Goal: Find specific page/section: Find specific page/section

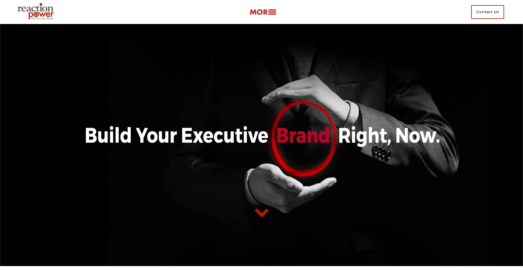
click at [271, 11] on img at bounding box center [262, 12] width 27 height 7
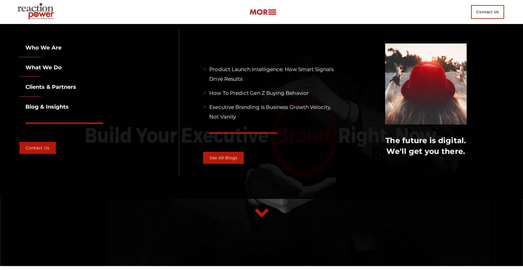
click at [59, 86] on link "Clients & partners" at bounding box center [47, 87] width 57 height 7
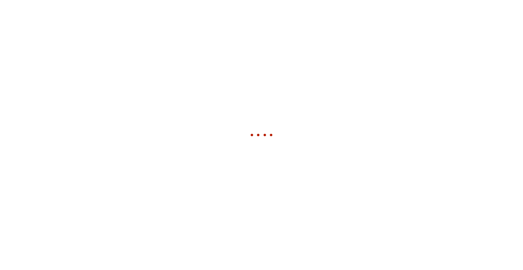
scroll to position [18, 0]
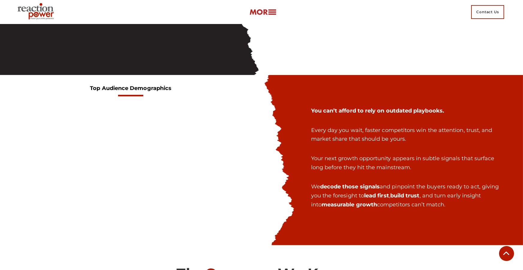
scroll to position [714, 0]
